Goal: Check status: Check status

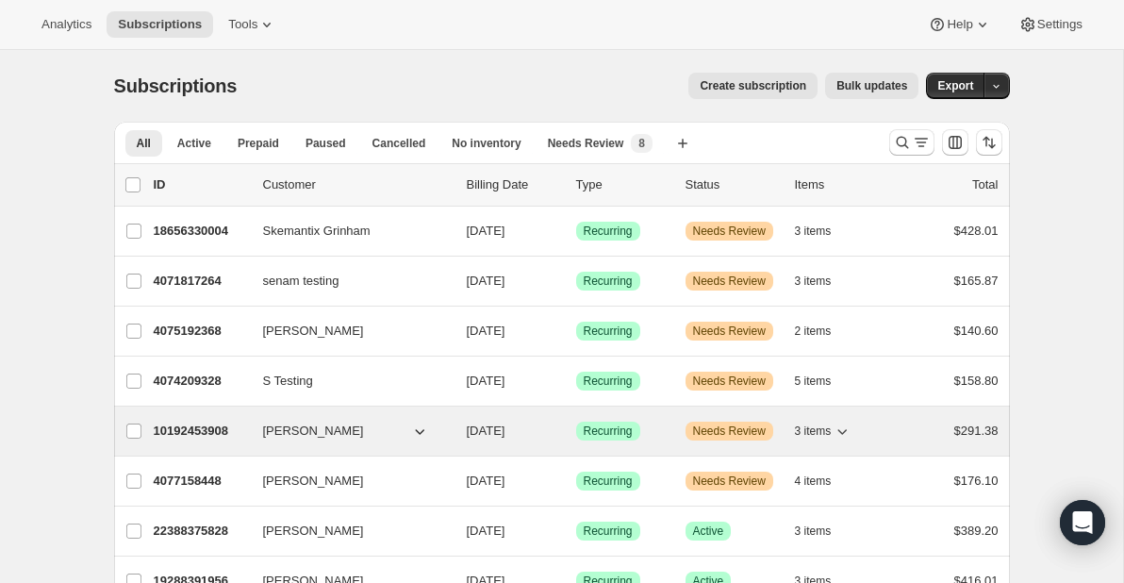
click at [207, 426] on p "10192453908" at bounding box center [201, 431] width 94 height 19
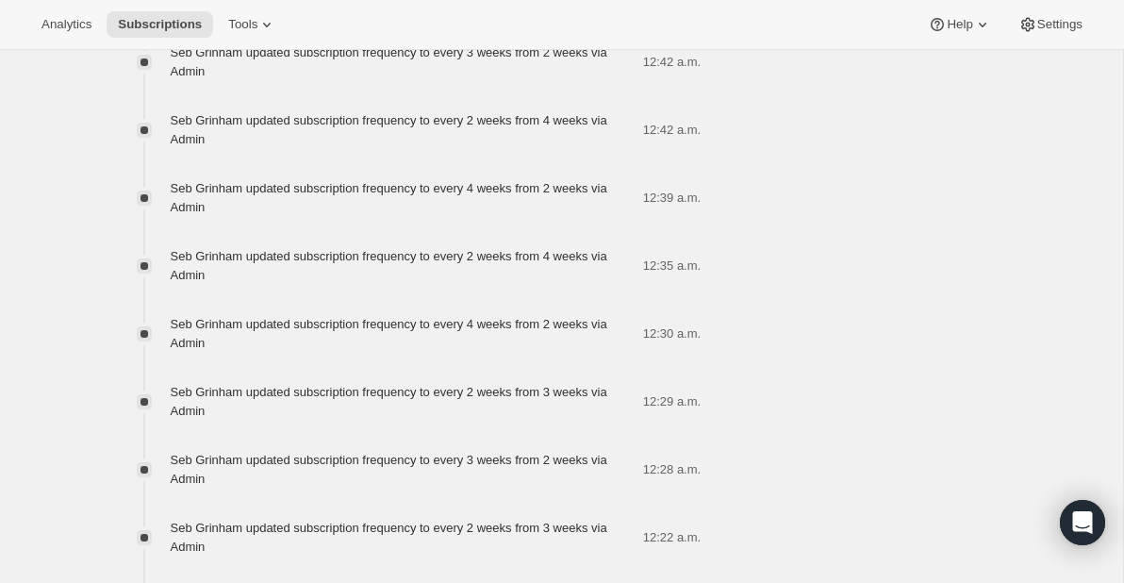
scroll to position [1362, 0]
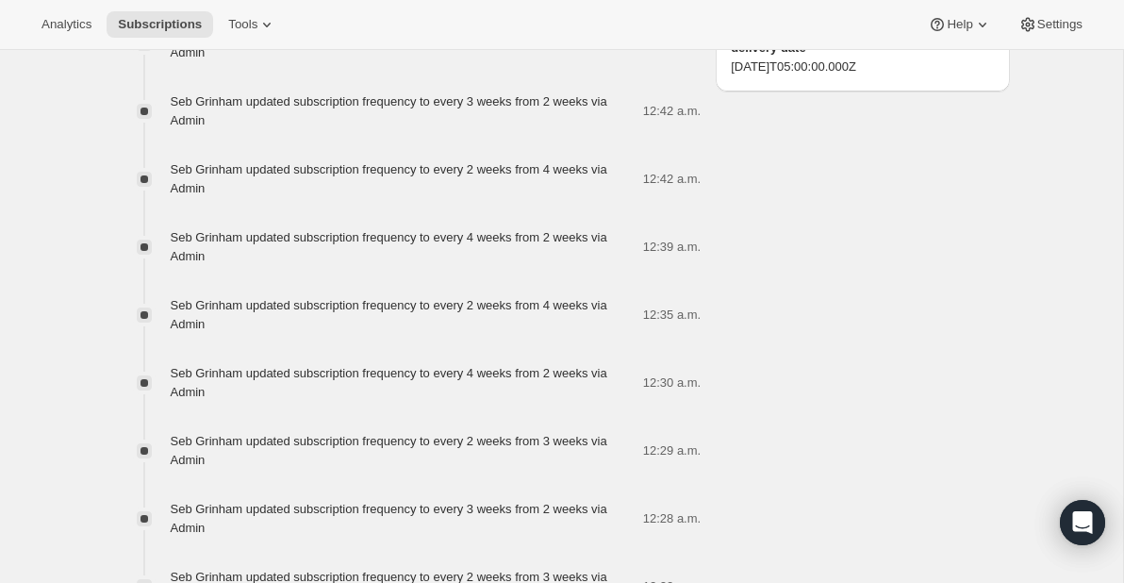
drag, startPoint x: 931, startPoint y: 143, endPoint x: 730, endPoint y: 144, distance: 200.9
click at [731, 76] on span "[DATE]T05:00:00.000Z" at bounding box center [862, 67] width 263 height 19
copy span "[DATE]T05:00:00.000Z"
